Goal: Task Accomplishment & Management: Use online tool/utility

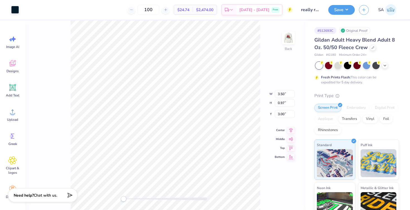
type input "6.75"
type input "1.65"
type input "2.78"
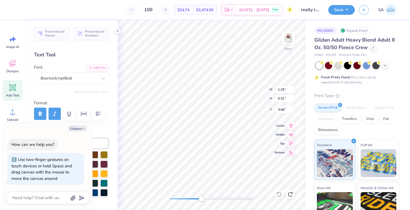
drag, startPoint x: 178, startPoint y: 198, endPoint x: 201, endPoint y: 198, distance: 22.9
click at [201, 198] on div "Accessibility label" at bounding box center [201, 199] width 6 height 6
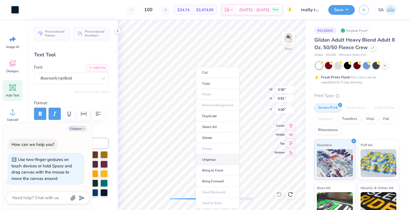
click at [209, 164] on li "Ungroup" at bounding box center [218, 159] width 44 height 11
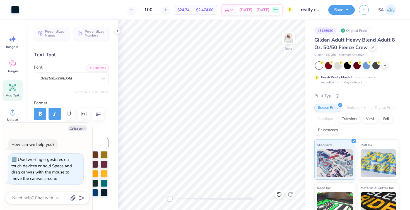
click at [155, 198] on div "Back" at bounding box center [212, 114] width 188 height 189
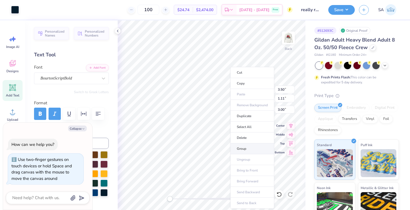
click at [237, 150] on li "Group" at bounding box center [252, 148] width 44 height 11
type textarea "x"
type input "1.10"
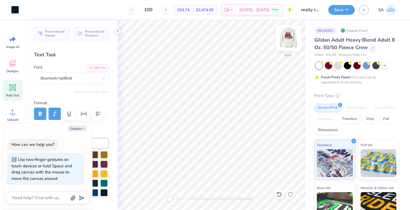
click at [237, 40] on img at bounding box center [288, 38] width 22 height 22
click at [237, 38] on img at bounding box center [288, 38] width 22 height 22
click at [237, 11] on button "Save" at bounding box center [341, 9] width 26 height 10
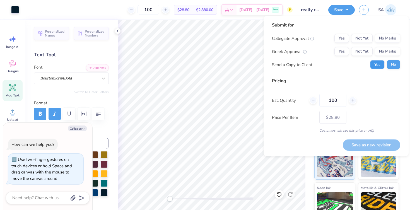
click at [237, 64] on button "Yes" at bounding box center [377, 64] width 14 height 9
click at [237, 47] on button "Yes" at bounding box center [341, 51] width 14 height 9
click at [237, 39] on button "No Marks" at bounding box center [387, 38] width 25 height 9
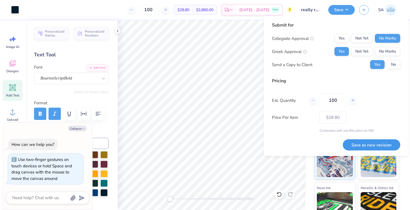
click at [237, 148] on button "Save as new revision" at bounding box center [370, 144] width 57 height 11
type textarea "x"
type input "– –"
type textarea "x"
type input "$28.80"
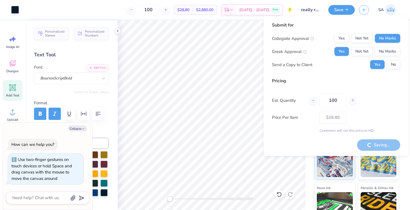
click at [237, 141] on div "Saving..." at bounding box center [378, 144] width 43 height 11
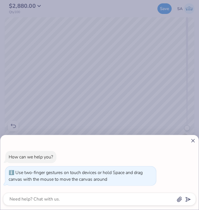
type textarea "x"
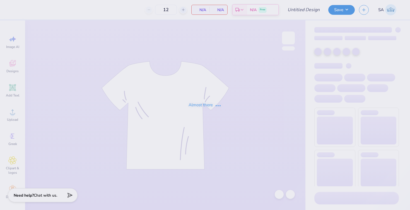
type input "merch panhel 2025"
type input "20"
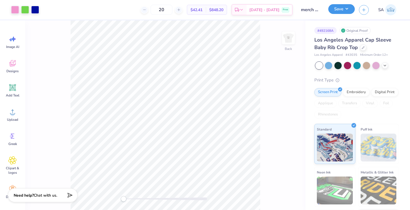
click at [347, 9] on button "Save" at bounding box center [341, 9] width 26 height 10
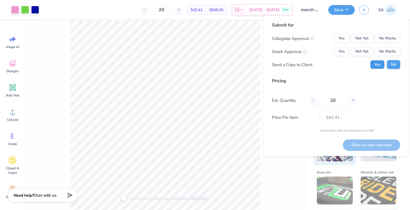
click at [376, 64] on button "Yes" at bounding box center [377, 64] width 14 height 9
click at [382, 49] on button "No Marks" at bounding box center [387, 51] width 25 height 9
click at [382, 40] on button "No Marks" at bounding box center [387, 38] width 25 height 9
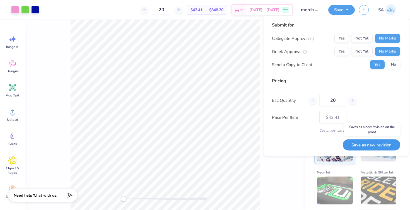
click at [359, 141] on button "Save as new revision" at bounding box center [370, 144] width 57 height 11
type input "– –"
